Goal: Task Accomplishment & Management: Manage account settings

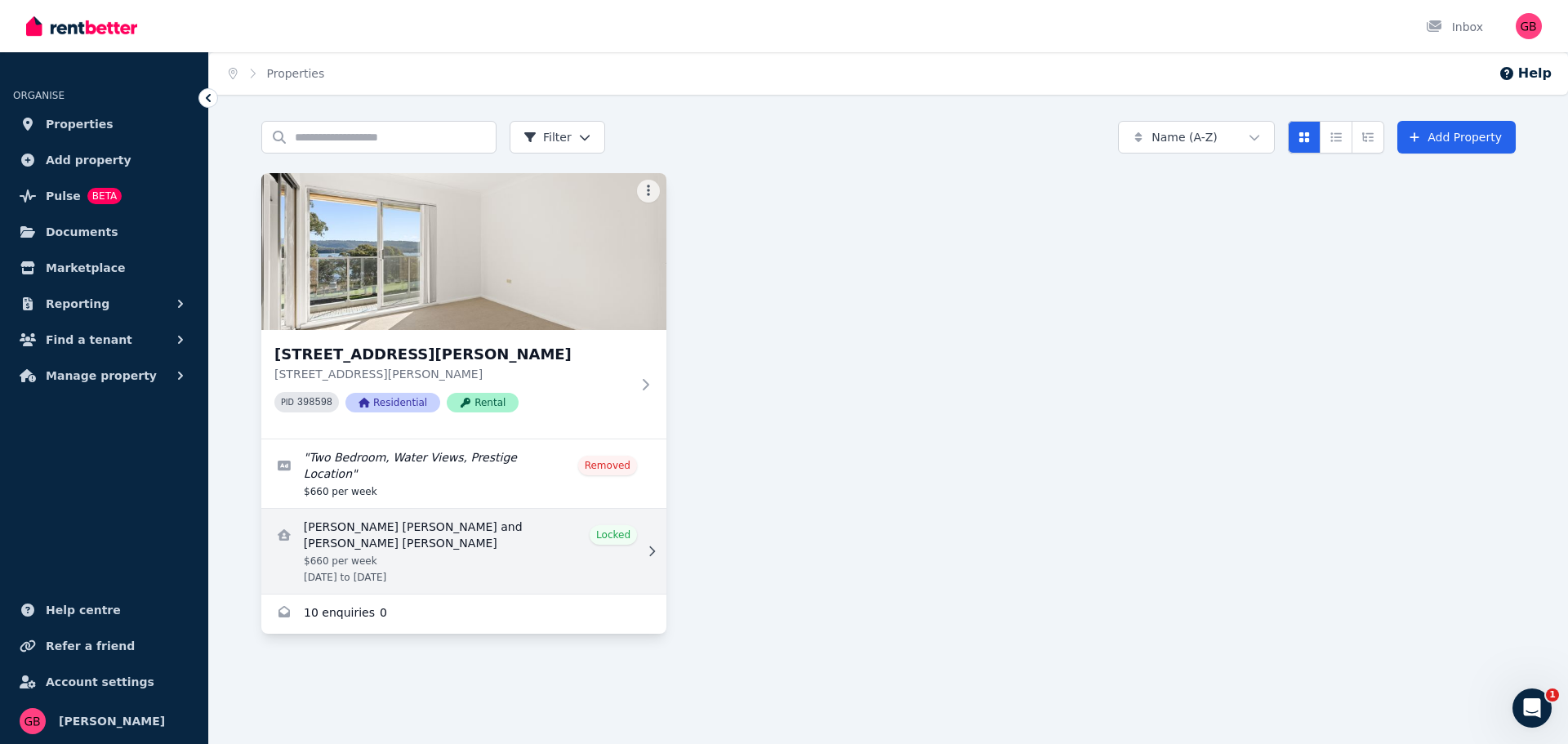
click at [468, 532] on link "View details for Jordan Lee Cattley and Samuel Raymond Edwards" at bounding box center [464, 550] width 405 height 85
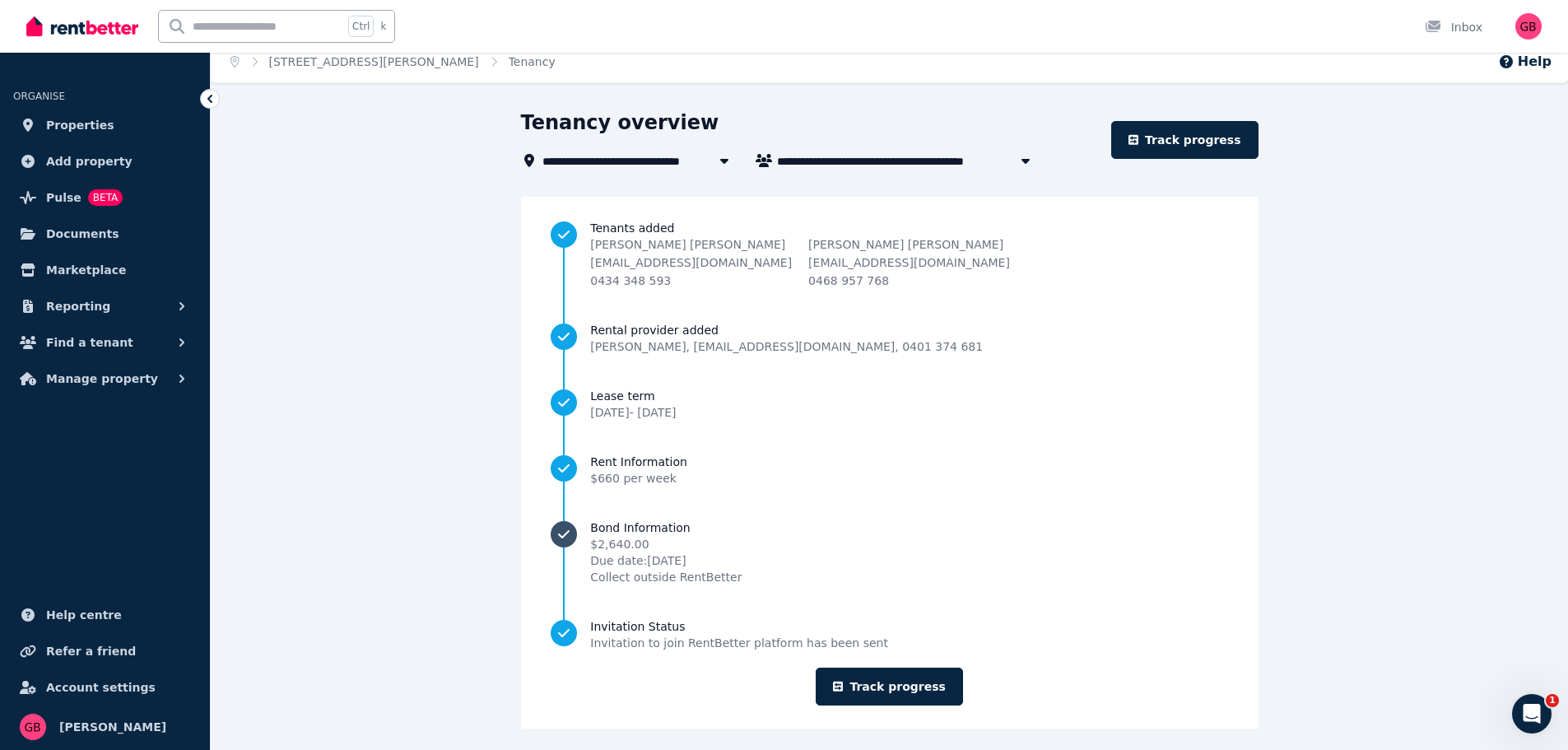
scroll to position [21, 0]
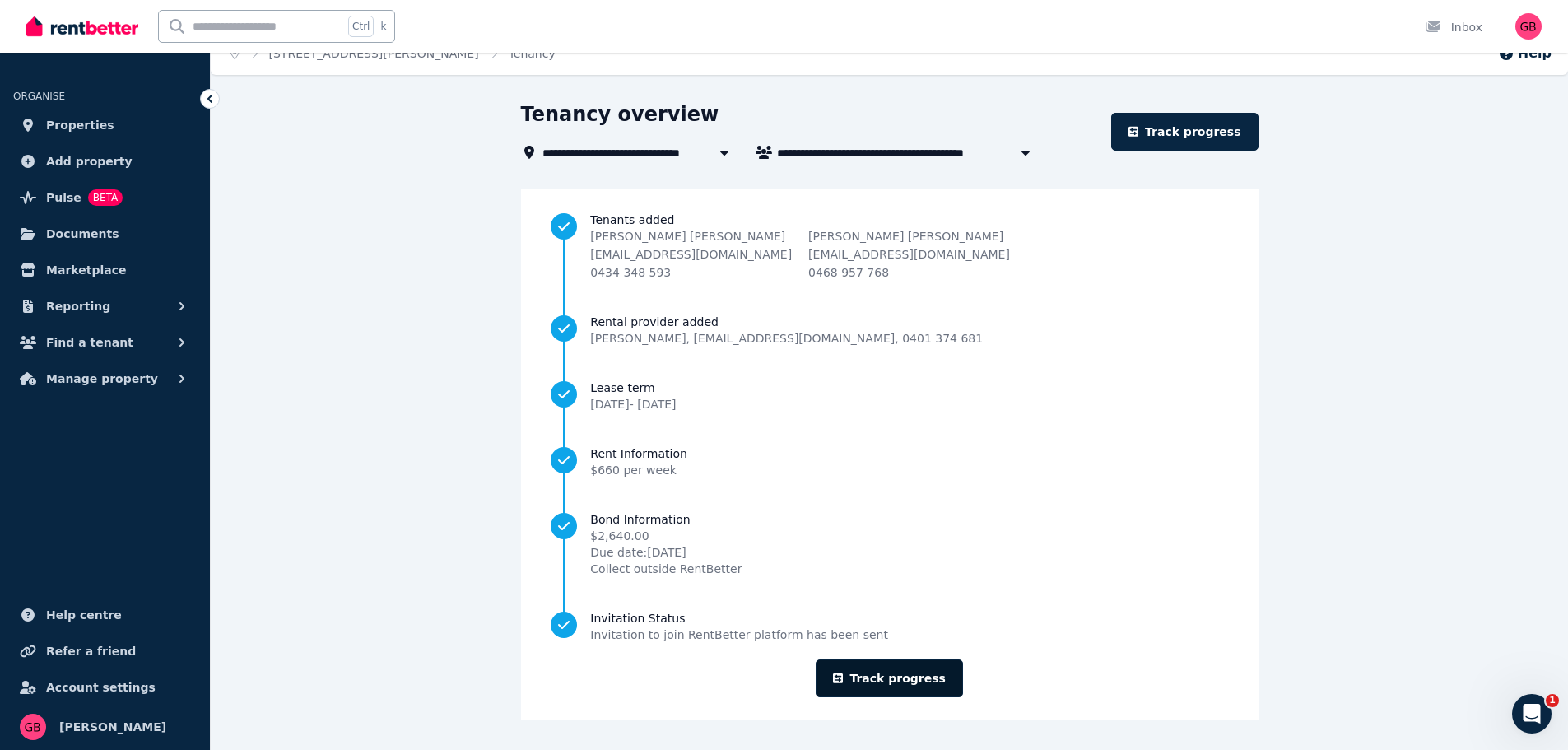
click at [885, 681] on link "Track progress" at bounding box center [888, 678] width 147 height 37
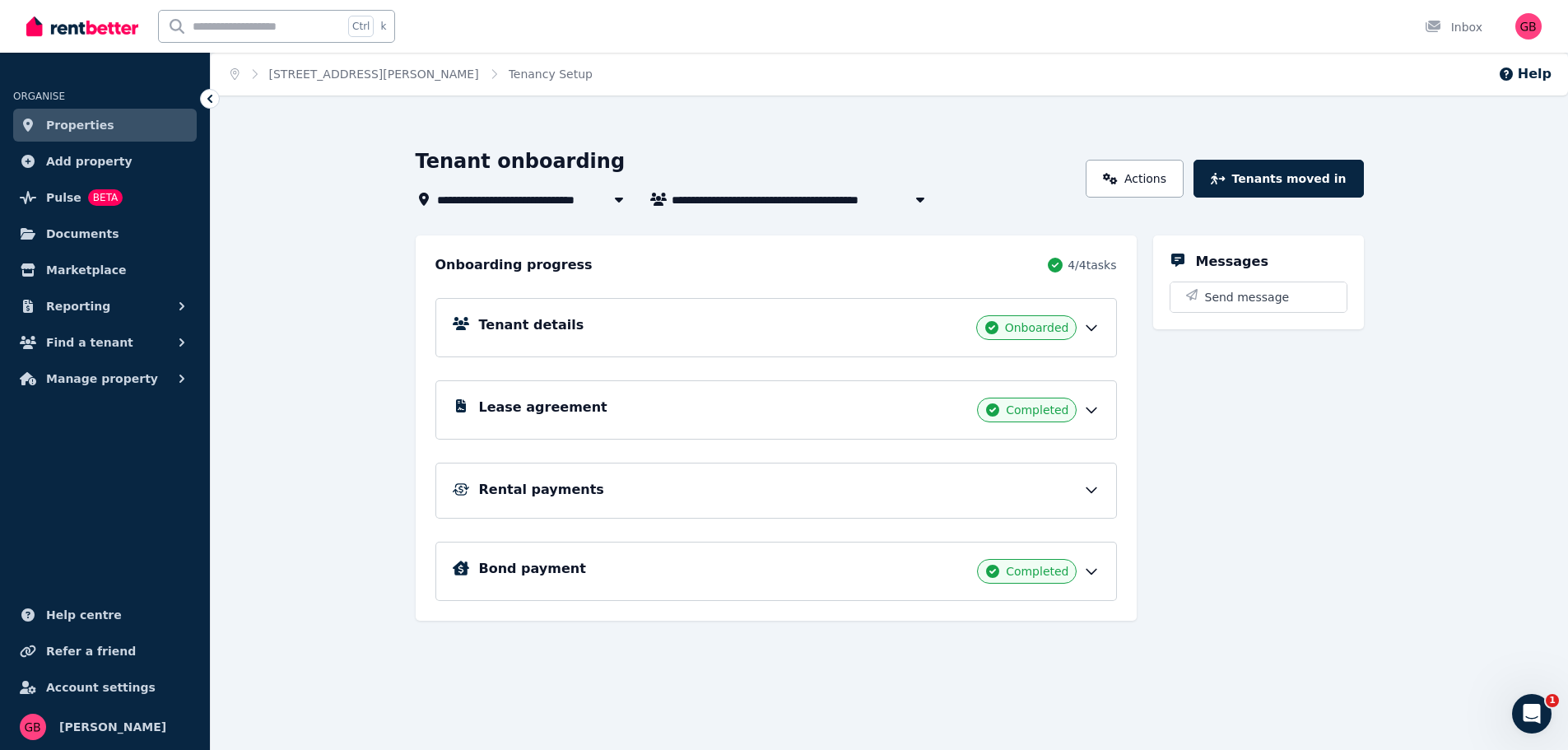
click at [660, 491] on div "Rental payments" at bounding box center [789, 490] width 621 height 20
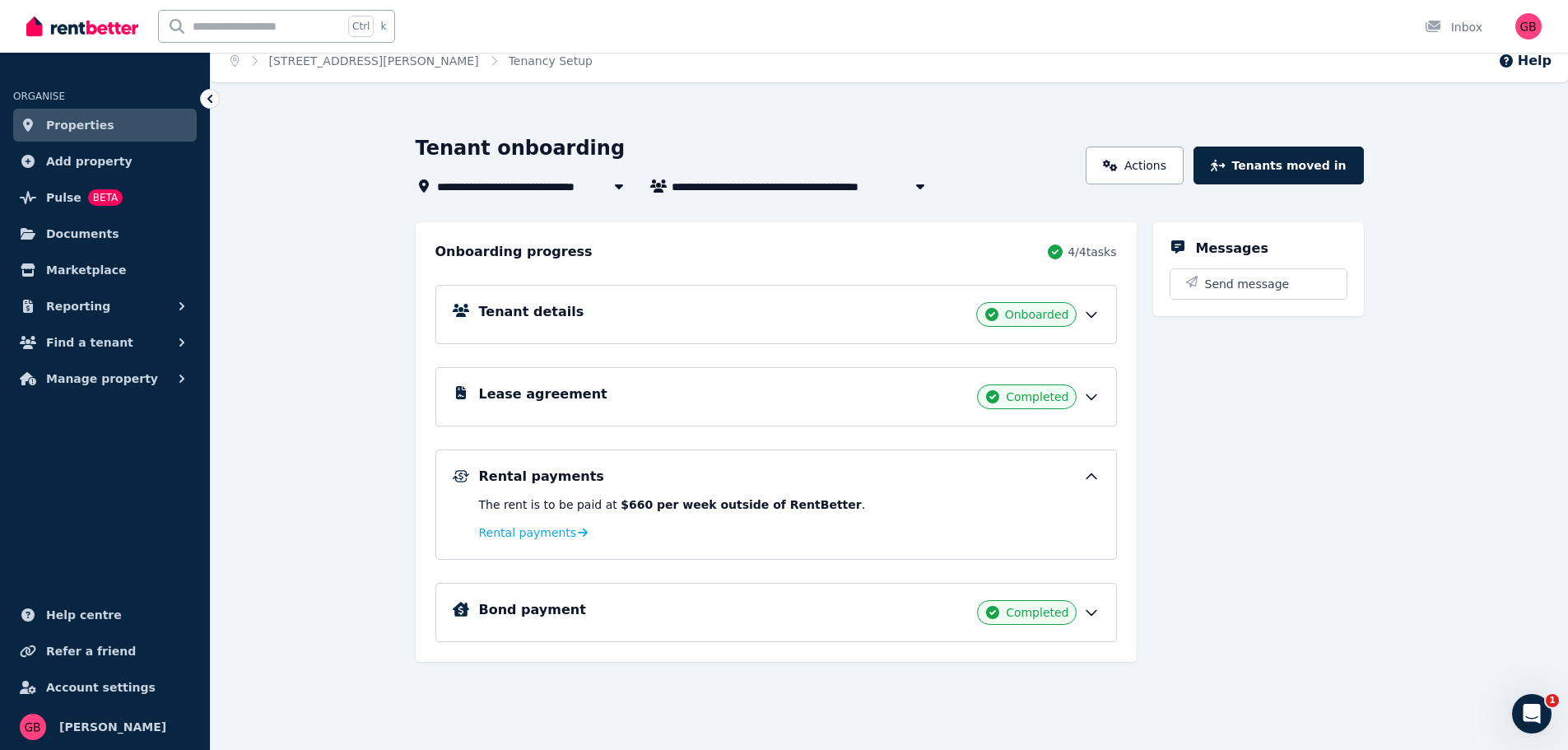
scroll to position [27, 0]
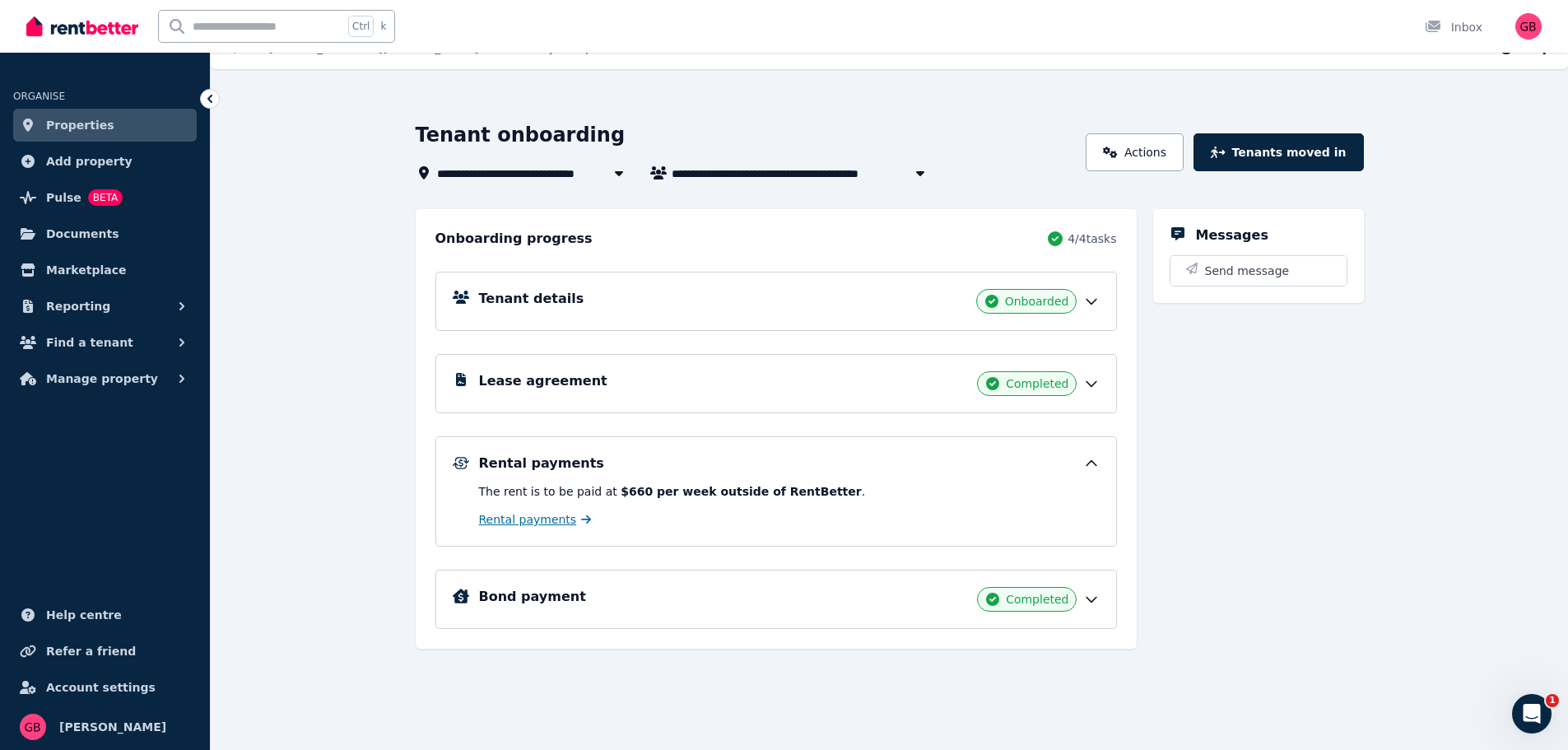
click at [525, 516] on span "Rental payments" at bounding box center [527, 519] width 98 height 17
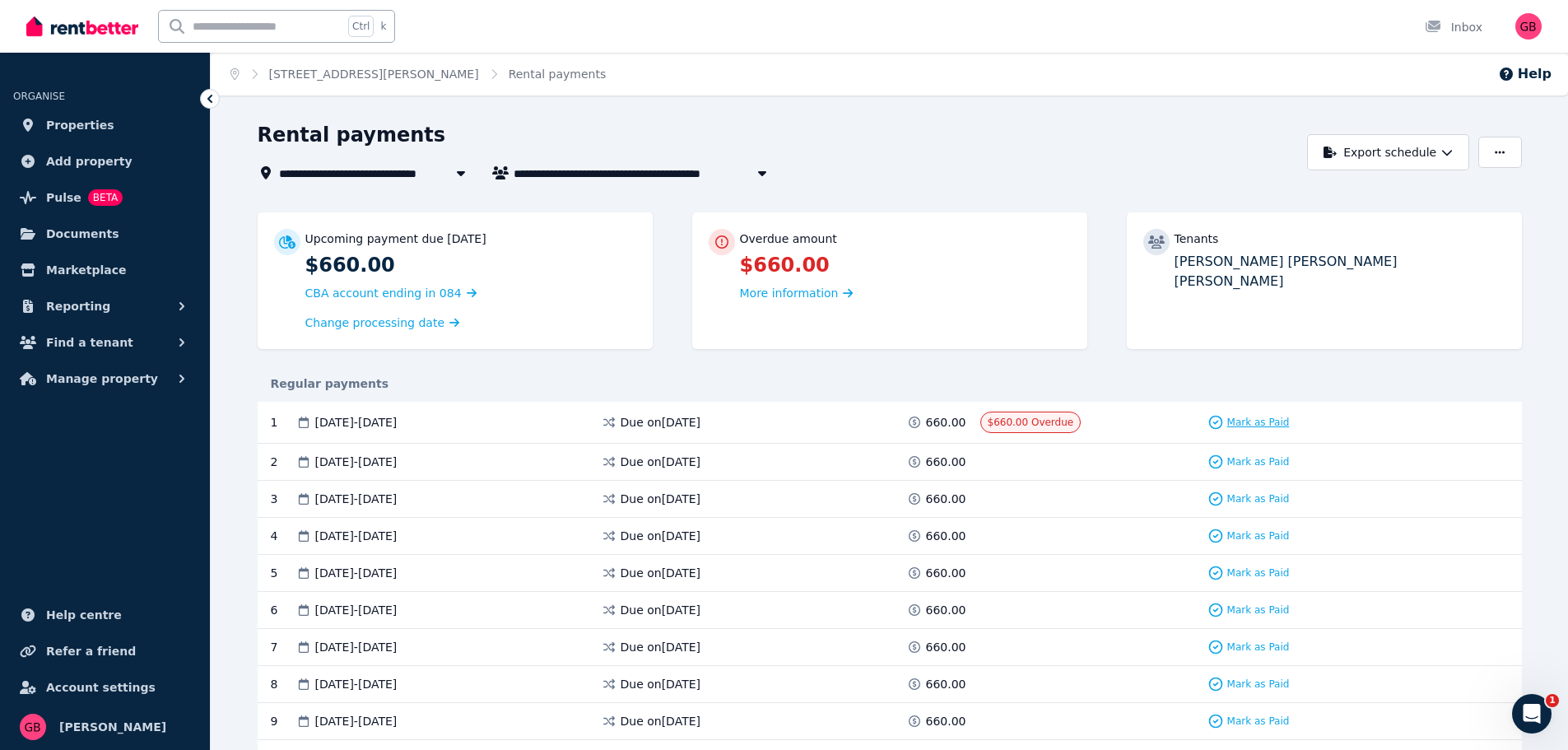
click at [1237, 419] on span "Mark as Paid" at bounding box center [1258, 422] width 62 height 13
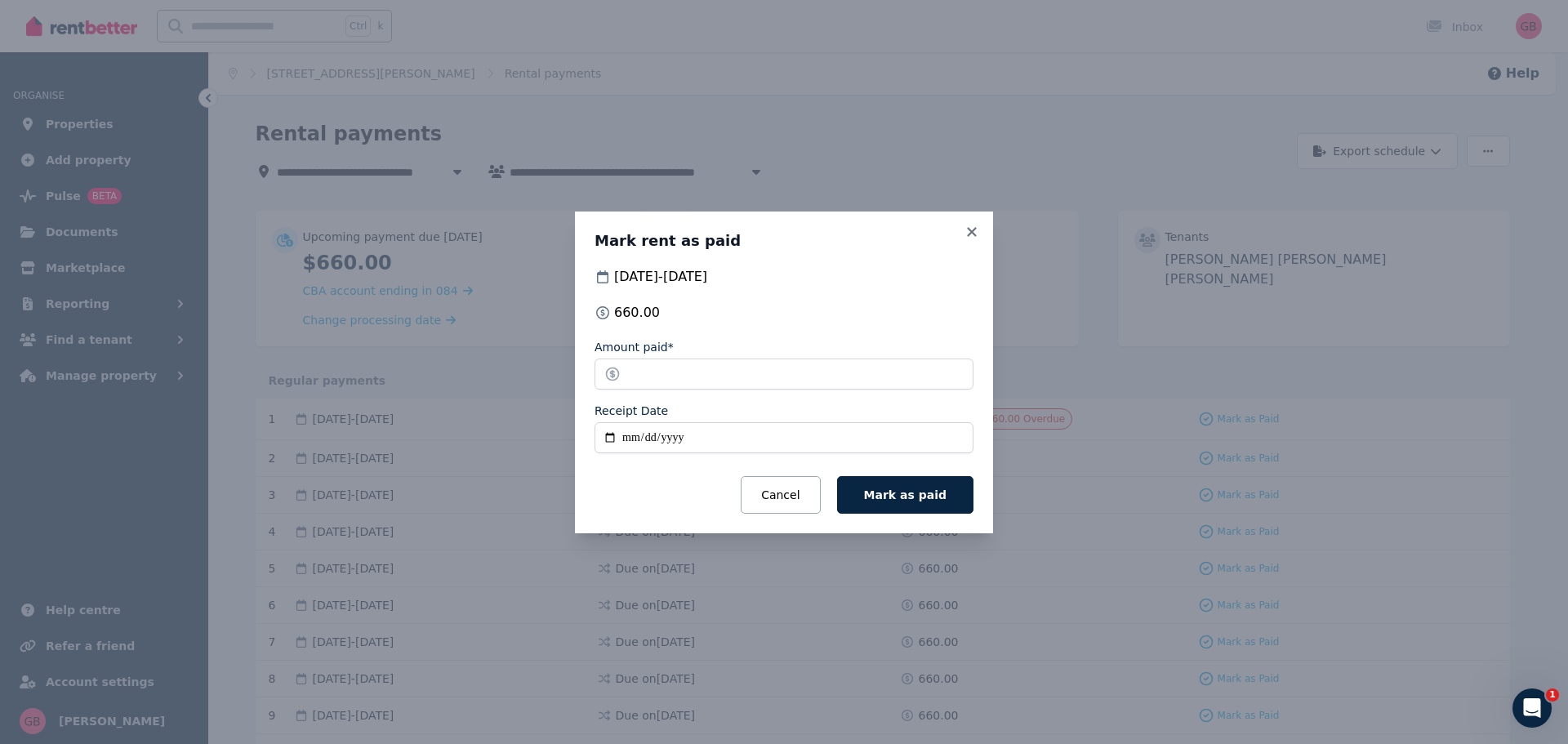
click at [705, 440] on input "Receipt Date" at bounding box center [784, 438] width 379 height 31
click at [635, 436] on input "Receipt Date" at bounding box center [784, 438] width 379 height 31
click at [610, 438] on input "Receipt Date" at bounding box center [784, 438] width 379 height 31
type input "**********"
click at [929, 497] on span "Mark as paid" at bounding box center [905, 494] width 82 height 13
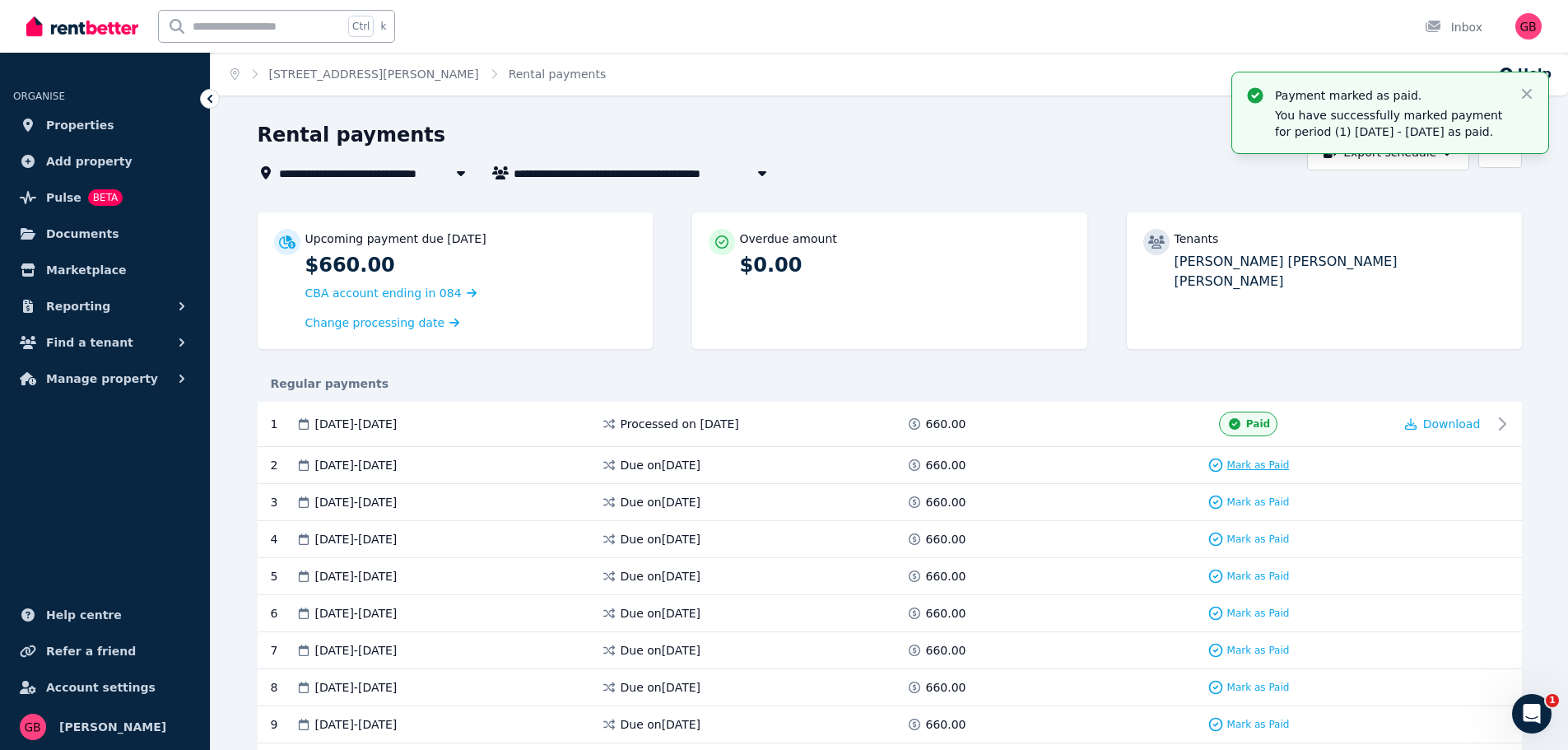
click at [1269, 469] on span "Mark as Paid" at bounding box center [1258, 464] width 62 height 13
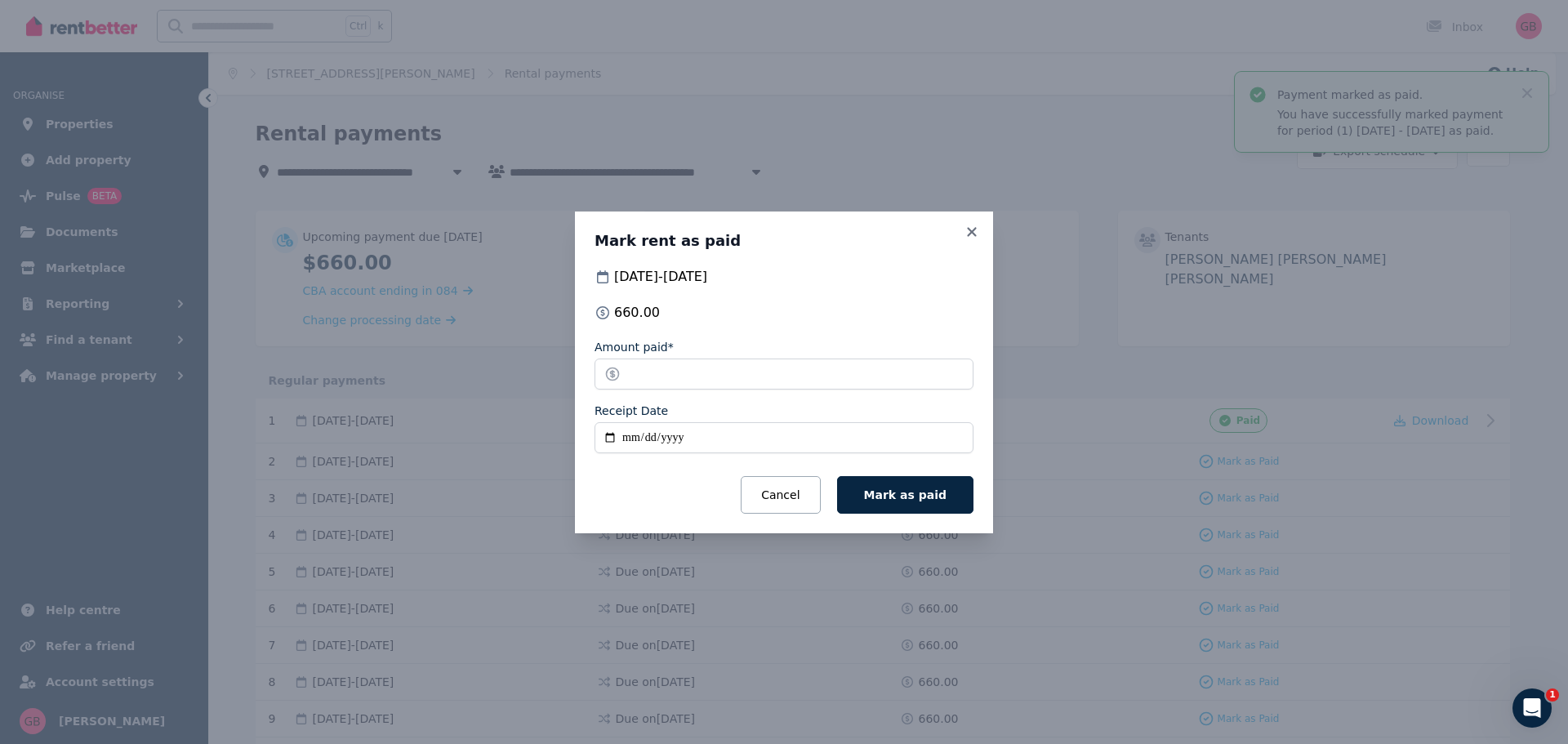
click at [615, 433] on input "Receipt Date" at bounding box center [784, 438] width 379 height 31
type input "**********"
click at [896, 499] on span "Mark as paid" at bounding box center [905, 494] width 82 height 13
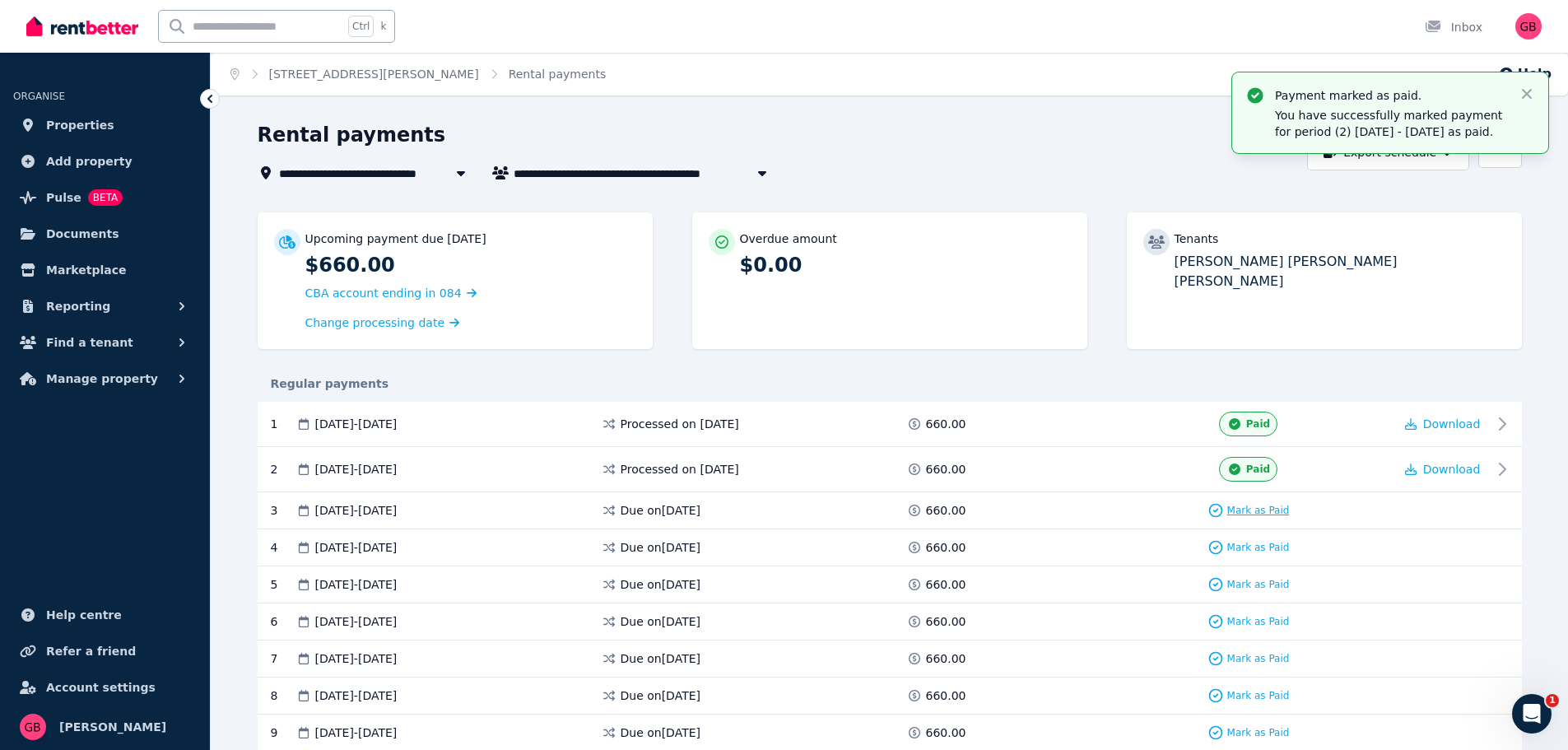
click at [1244, 511] on span "Mark as Paid" at bounding box center [1258, 510] width 62 height 13
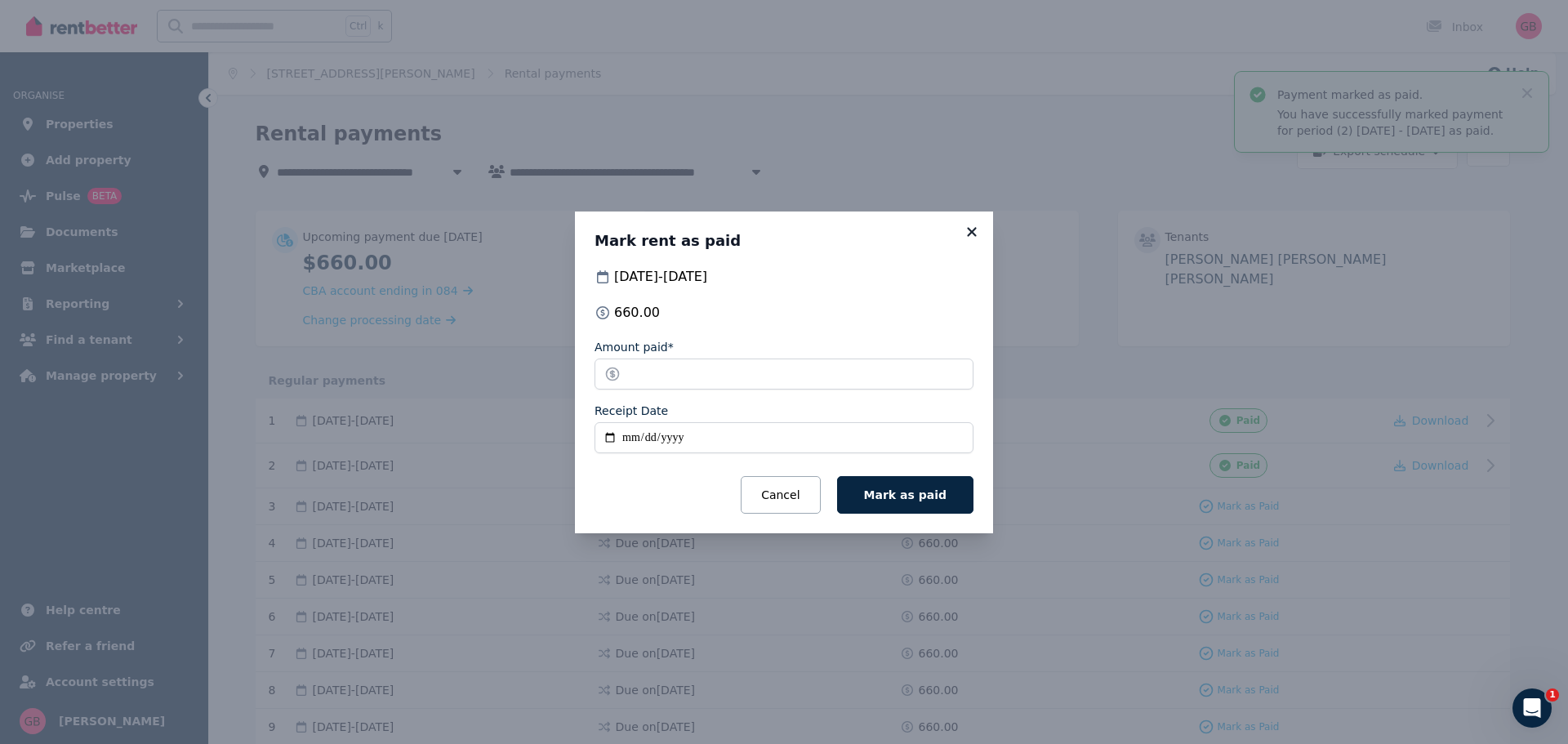
click at [975, 232] on icon at bounding box center [971, 232] width 17 height 15
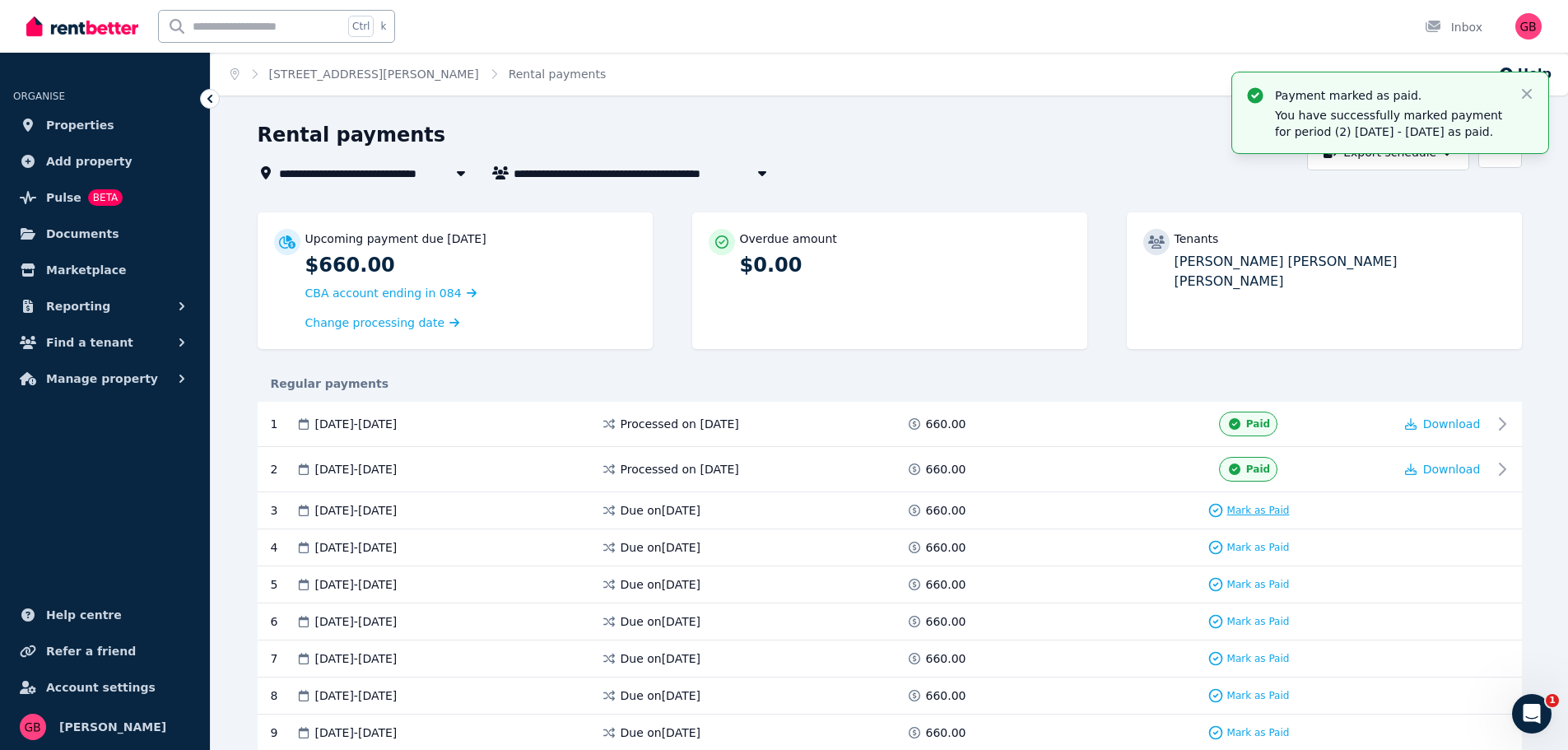
click at [1238, 506] on span "Mark as Paid" at bounding box center [1258, 510] width 62 height 13
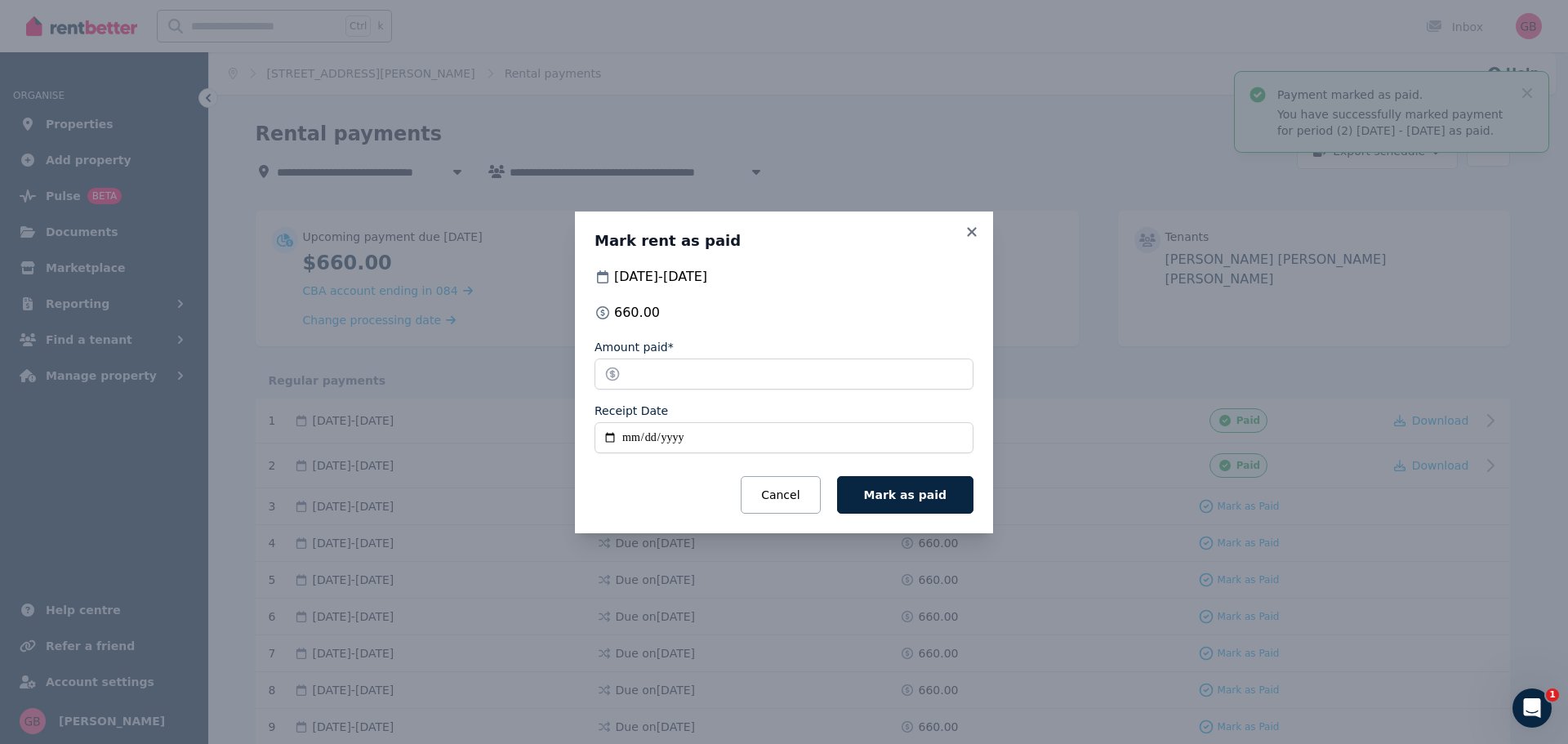
click at [607, 438] on input "Receipt Date" at bounding box center [784, 438] width 379 height 31
type input "**********"
click at [907, 492] on span "Mark as paid" at bounding box center [905, 494] width 82 height 13
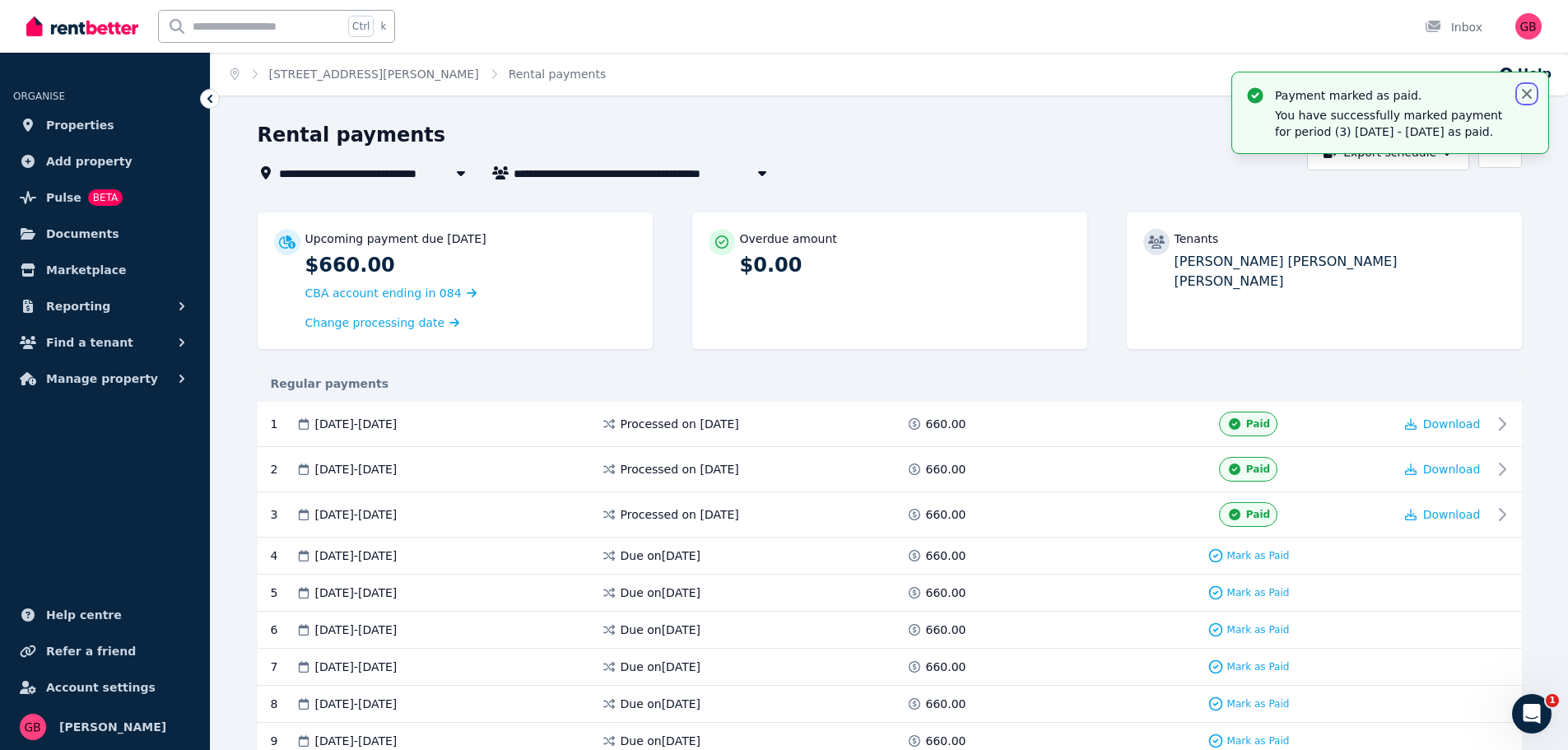
click at [1523, 93] on icon "button" at bounding box center [1526, 94] width 17 height 17
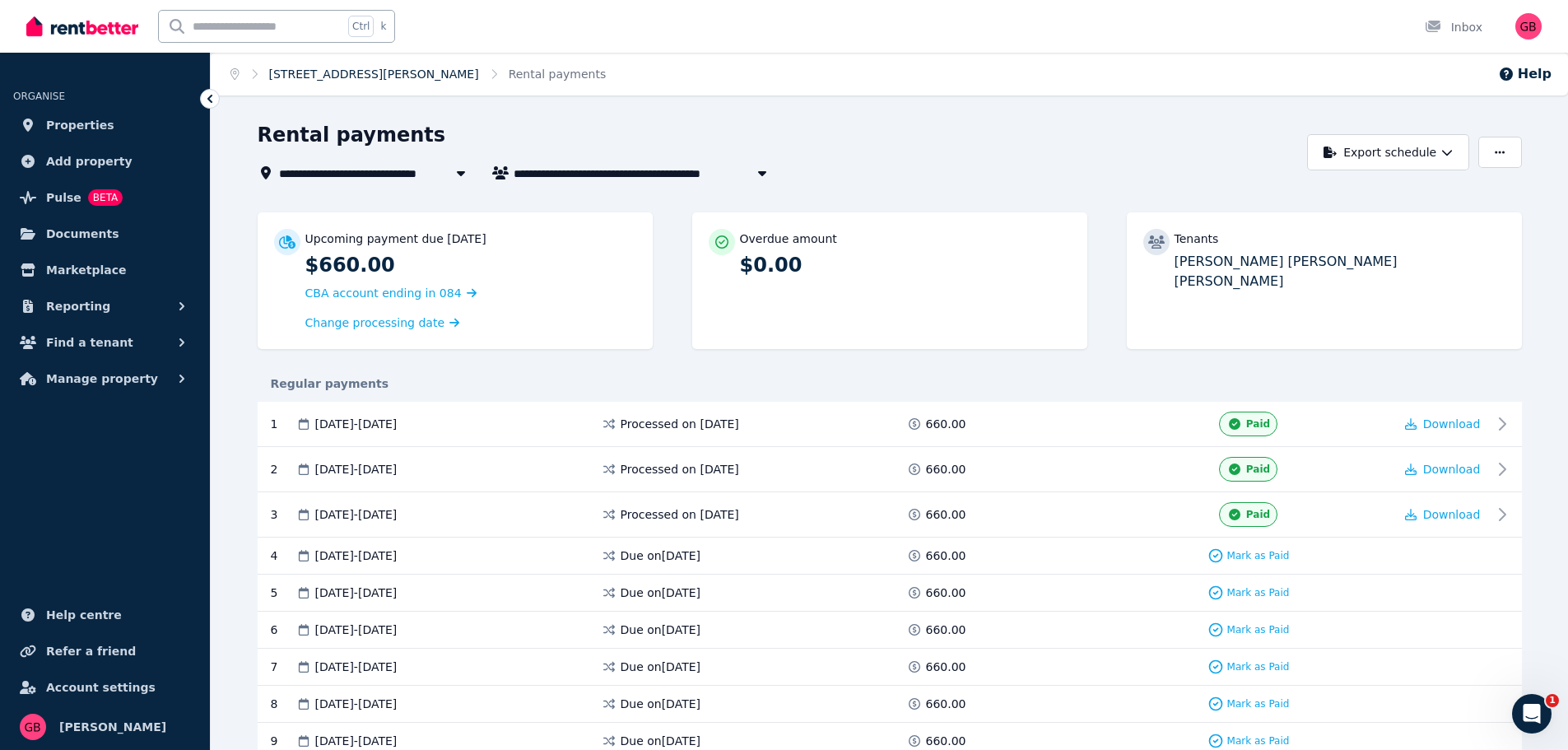
click at [345, 72] on link "[STREET_ADDRESS][PERSON_NAME]" at bounding box center [374, 73] width 210 height 13
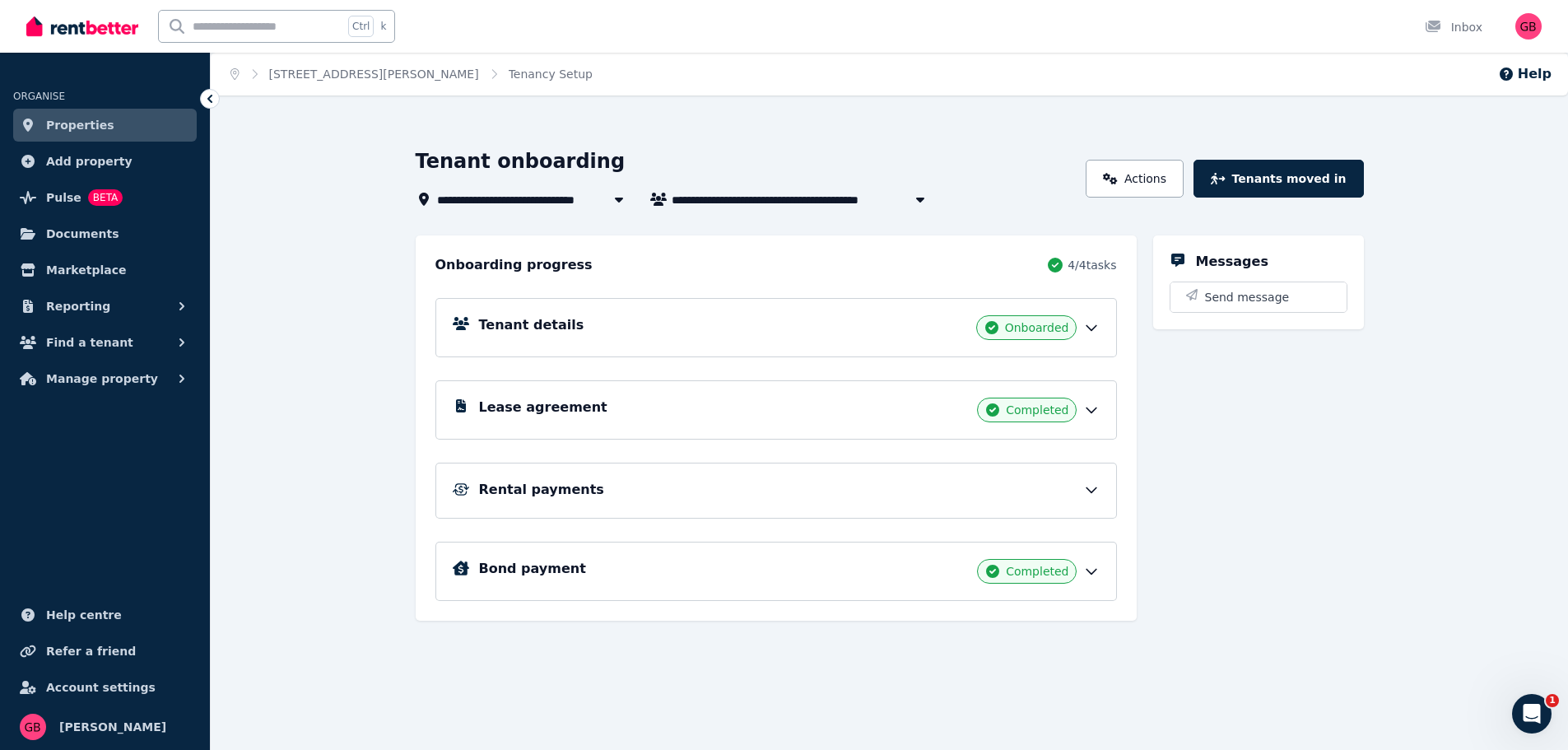
click at [681, 573] on div "Bond payment Completed" at bounding box center [789, 571] width 621 height 25
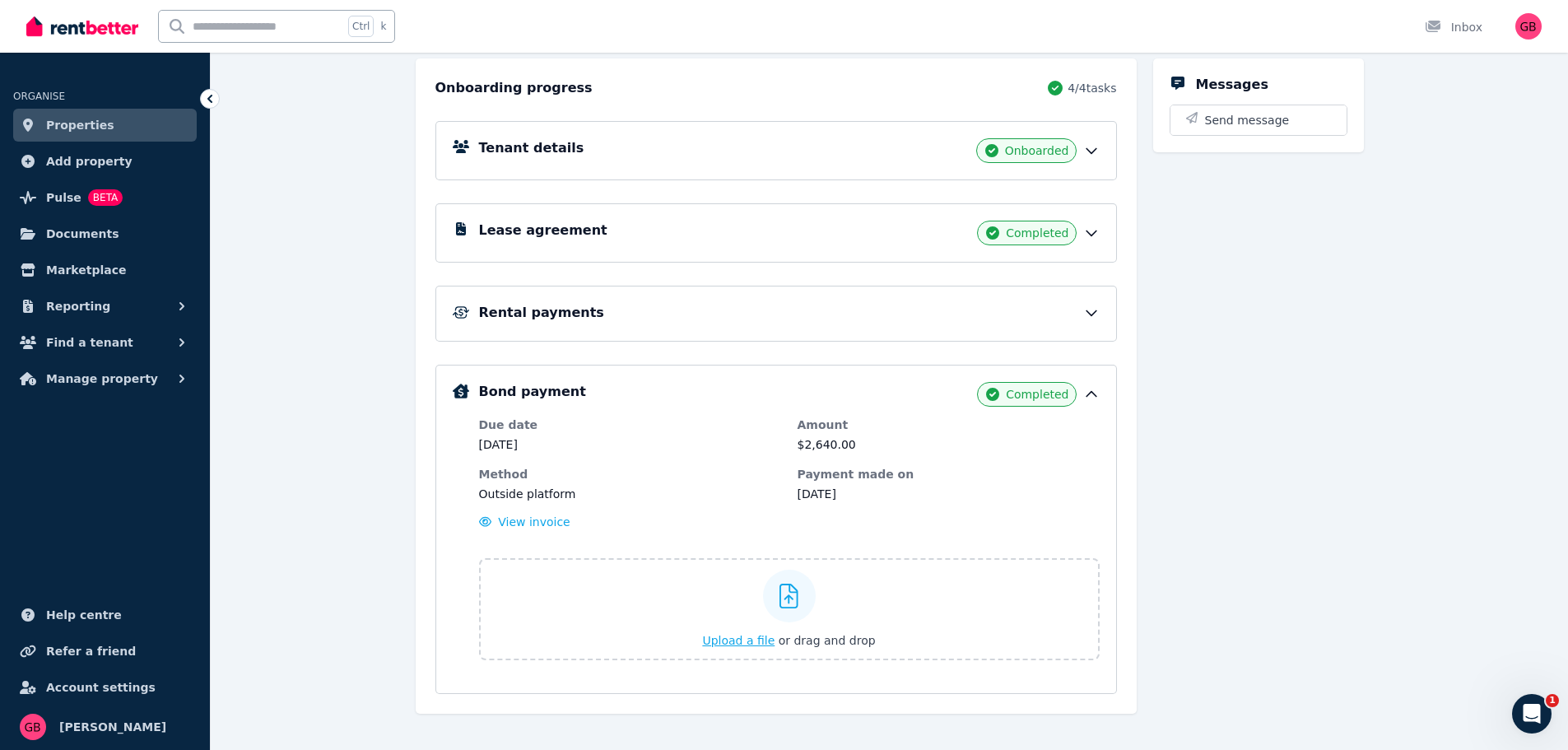
scroll to position [197, 0]
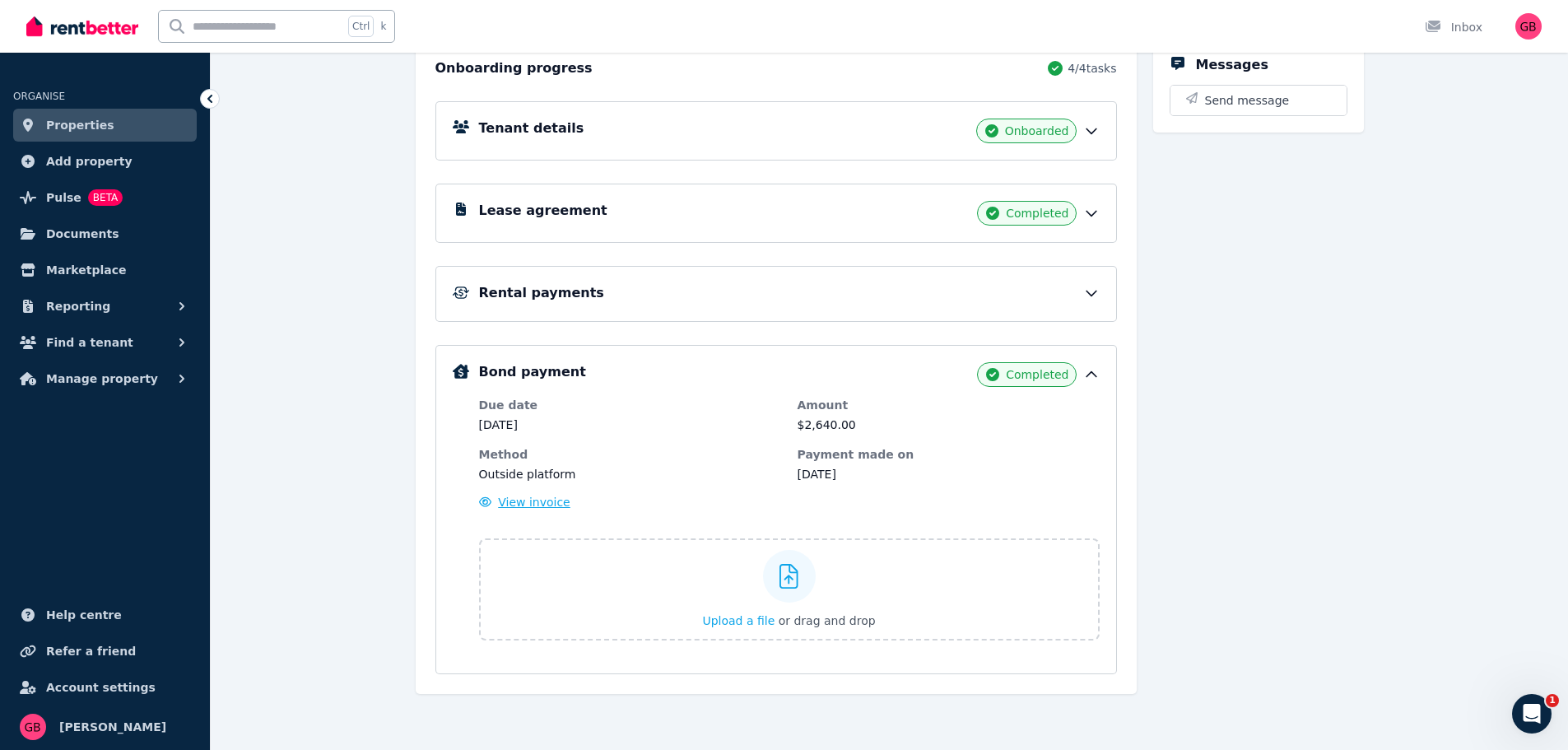
click at [546, 503] on span "View invoice" at bounding box center [533, 502] width 72 height 13
